Goal: Task Accomplishment & Management: Use online tool/utility

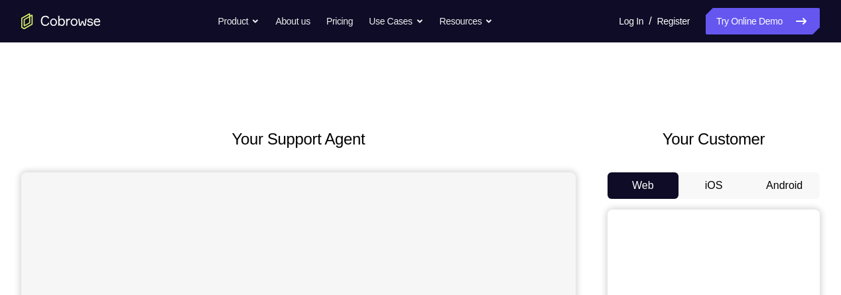
click at [779, 182] on button "Android" at bounding box center [784, 185] width 71 height 27
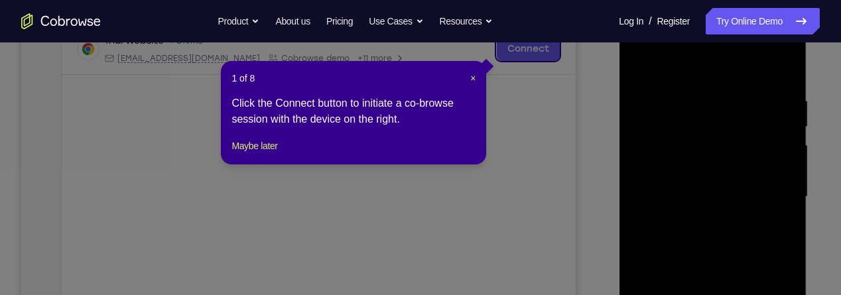
scroll to position [300, 0]
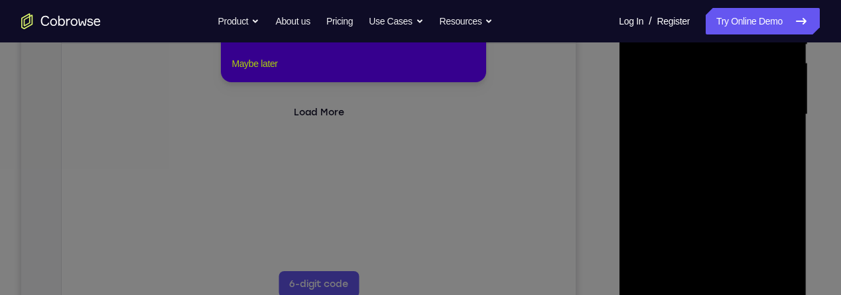
click at [255, 72] on button "Maybe later" at bounding box center [254, 64] width 46 height 16
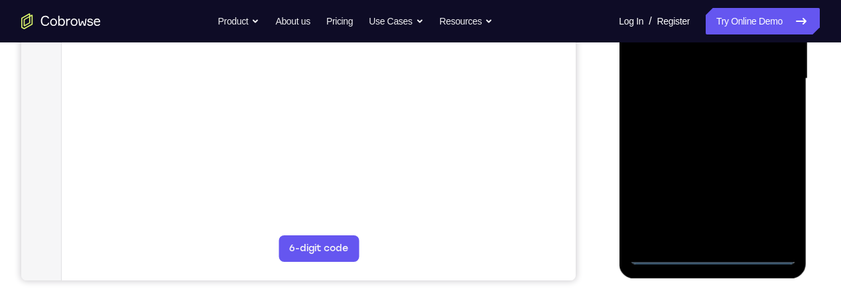
scroll to position [340, 0]
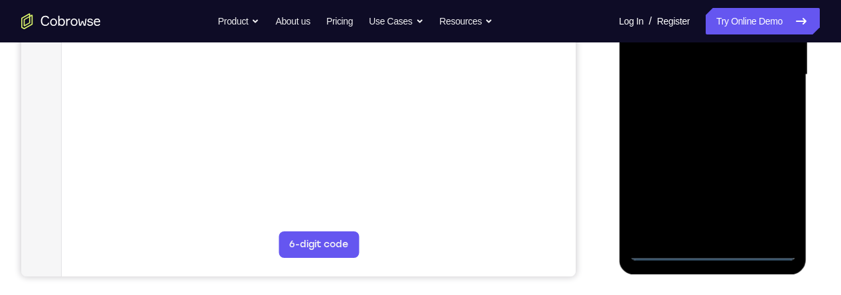
click at [720, 257] on div at bounding box center [712, 74] width 167 height 371
click at [766, 202] on div at bounding box center [712, 74] width 167 height 371
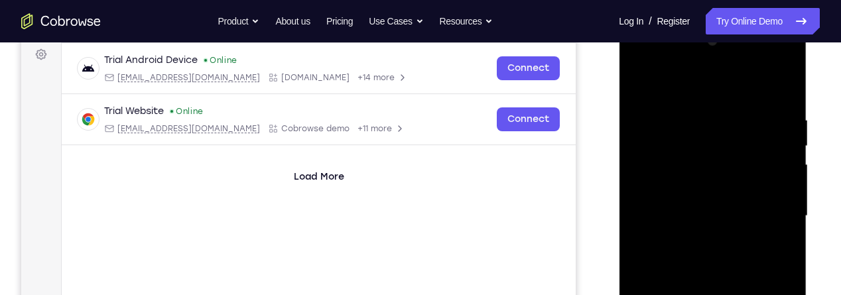
scroll to position [196, 0]
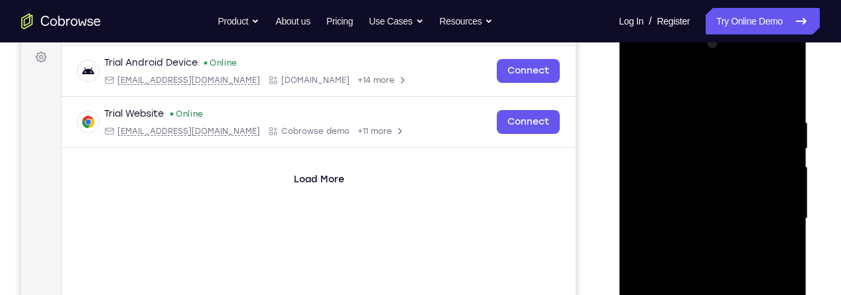
click at [692, 107] on div at bounding box center [712, 218] width 167 height 371
click at [682, 104] on div at bounding box center [712, 218] width 167 height 371
click at [682, 88] on div at bounding box center [712, 218] width 167 height 371
click at [764, 200] on div at bounding box center [712, 218] width 167 height 371
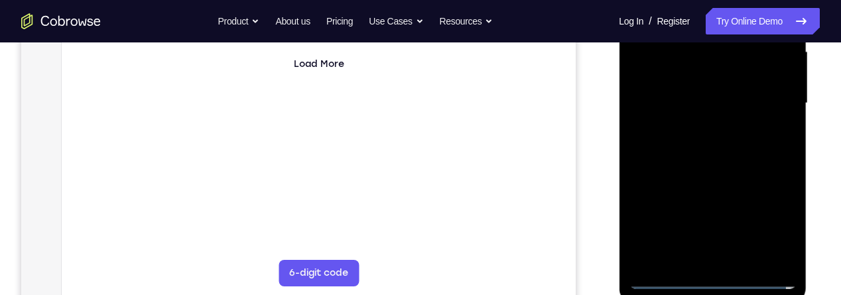
scroll to position [334, 0]
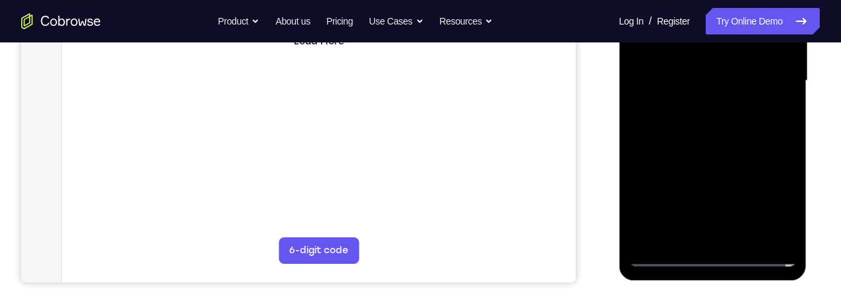
click at [701, 234] on div at bounding box center [712, 80] width 167 height 371
click at [728, 71] on div at bounding box center [712, 80] width 167 height 371
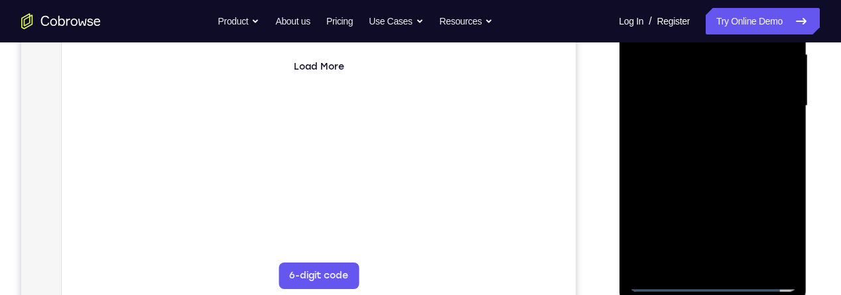
scroll to position [285, 0]
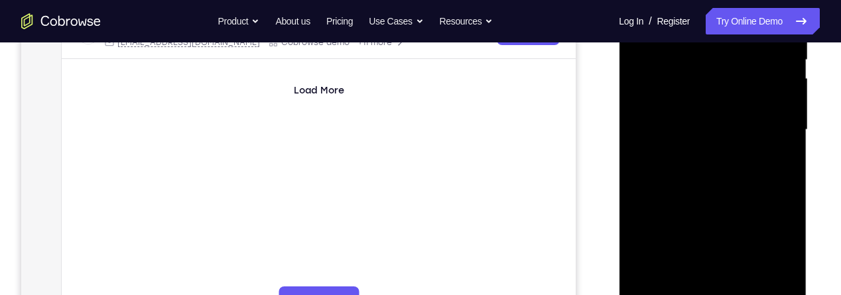
click at [744, 107] on div at bounding box center [712, 129] width 167 height 371
click at [727, 139] on div at bounding box center [712, 129] width 167 height 371
click at [725, 185] on div at bounding box center [712, 129] width 167 height 371
click at [673, 123] on div at bounding box center [712, 129] width 167 height 371
click at [715, 123] on div at bounding box center [712, 129] width 167 height 371
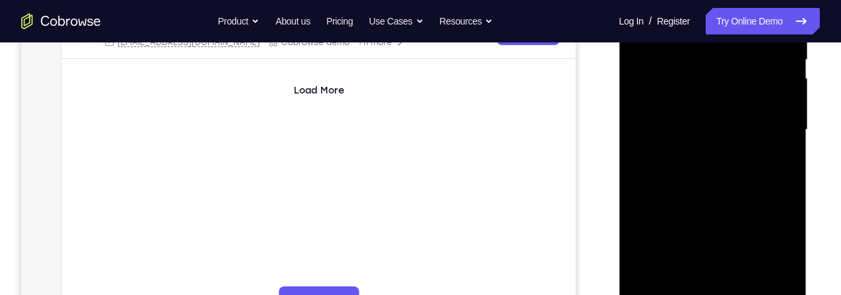
click at [722, 176] on div at bounding box center [712, 129] width 167 height 371
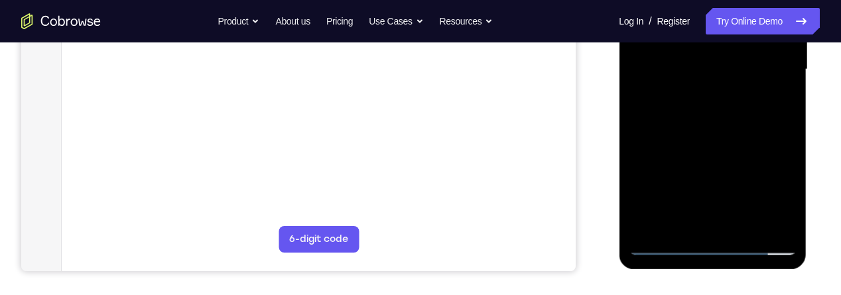
scroll to position [336, 0]
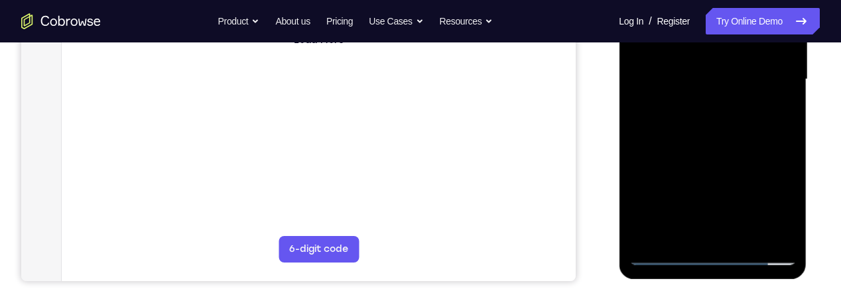
click at [715, 119] on div at bounding box center [712, 79] width 167 height 371
click at [737, 123] on div at bounding box center [712, 79] width 167 height 371
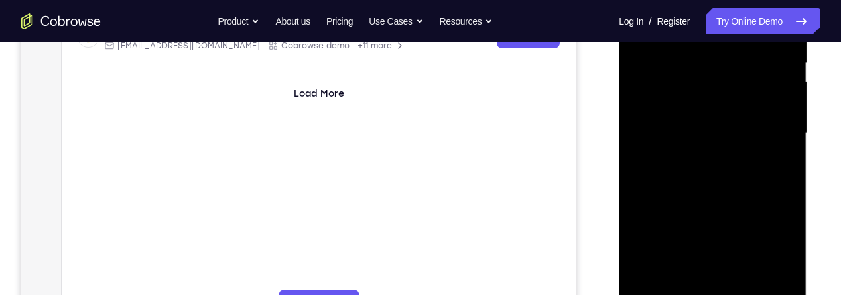
scroll to position [279, 0]
click at [724, 187] on div at bounding box center [712, 136] width 167 height 371
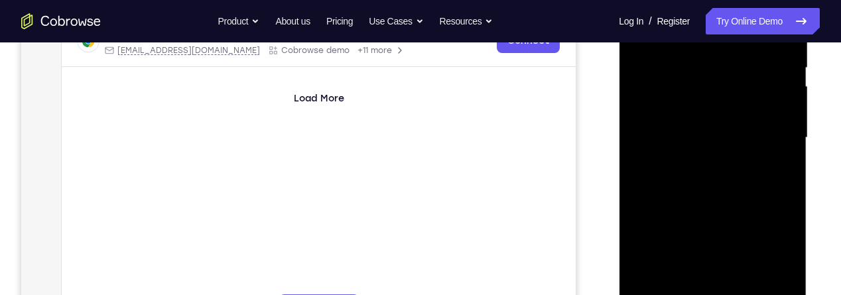
click at [745, 245] on div at bounding box center [712, 137] width 167 height 371
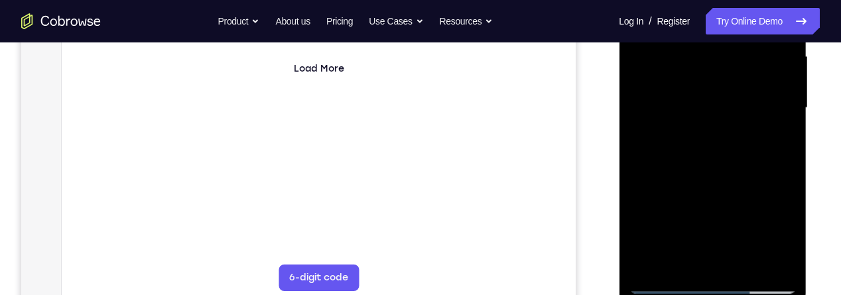
scroll to position [313, 0]
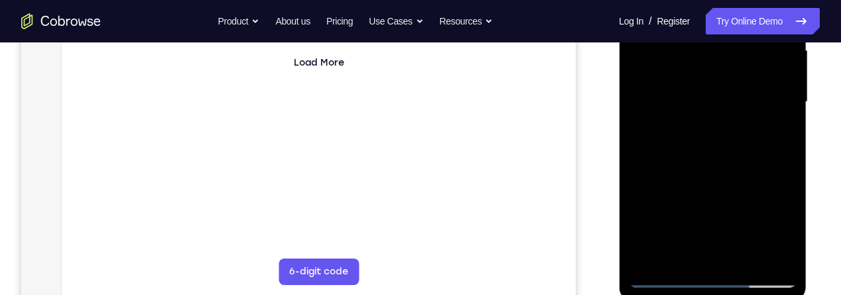
click at [749, 257] on div at bounding box center [712, 101] width 167 height 371
click at [727, 168] on div at bounding box center [712, 101] width 167 height 371
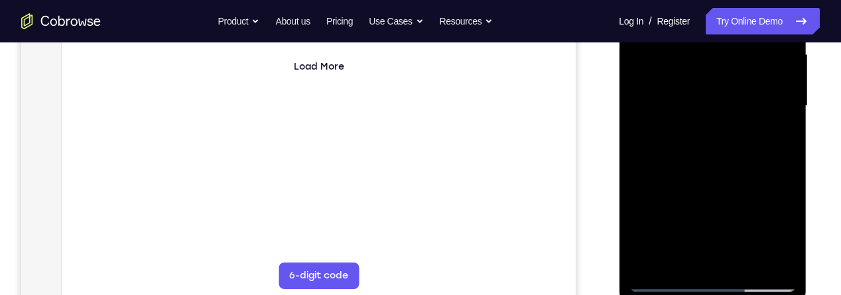
scroll to position [308, 0]
click at [726, 106] on div at bounding box center [712, 107] width 167 height 371
click at [773, 145] on div at bounding box center [712, 107] width 167 height 371
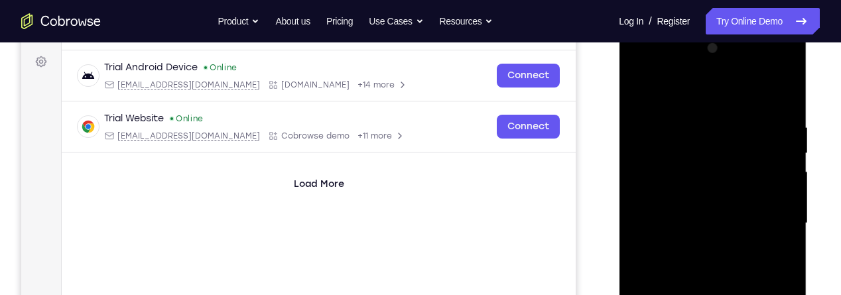
scroll to position [184, 0]
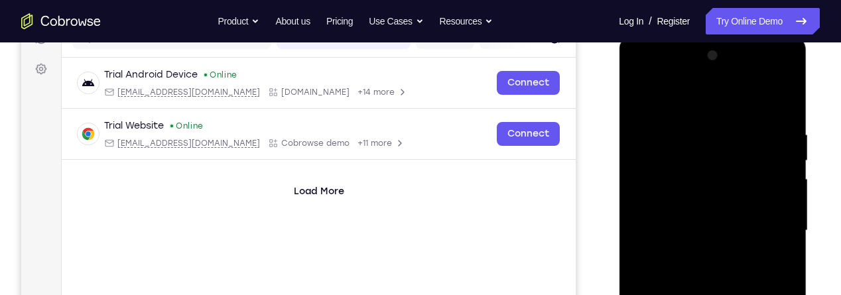
click at [645, 101] on div at bounding box center [712, 230] width 167 height 371
click at [651, 89] on div at bounding box center [712, 230] width 167 height 371
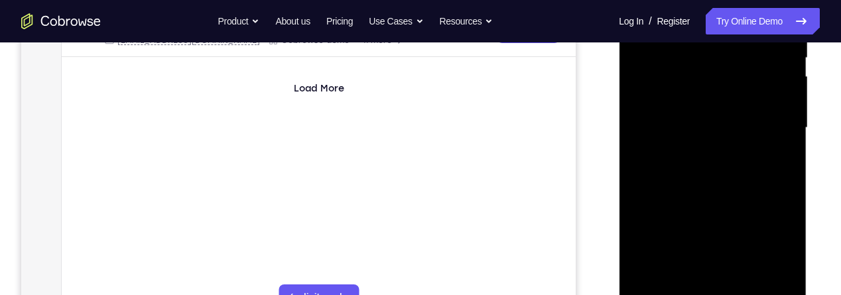
scroll to position [282, 0]
